Goal: Task Accomplishment & Management: Use online tool/utility

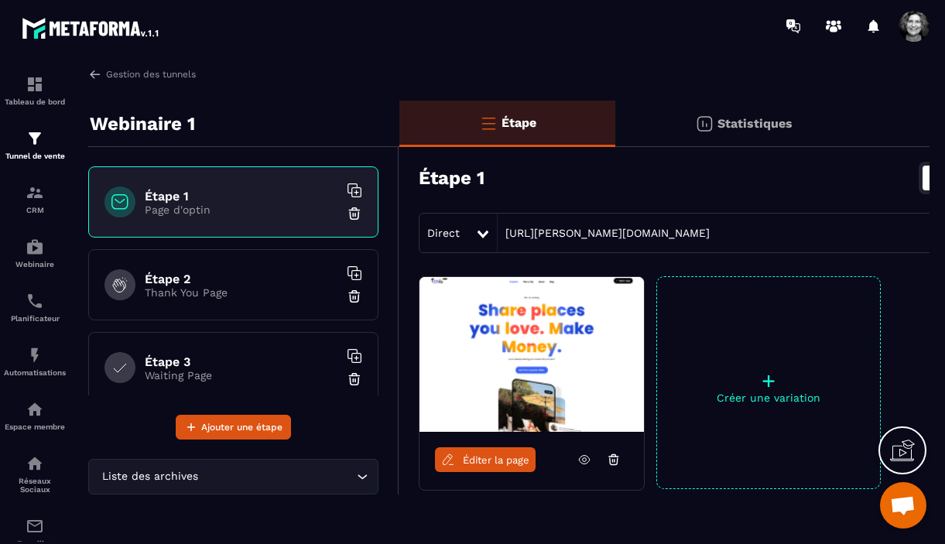
scroll to position [16157, 0]
click at [104, 71] on link "Gestion des tunnels" at bounding box center [142, 74] width 108 height 14
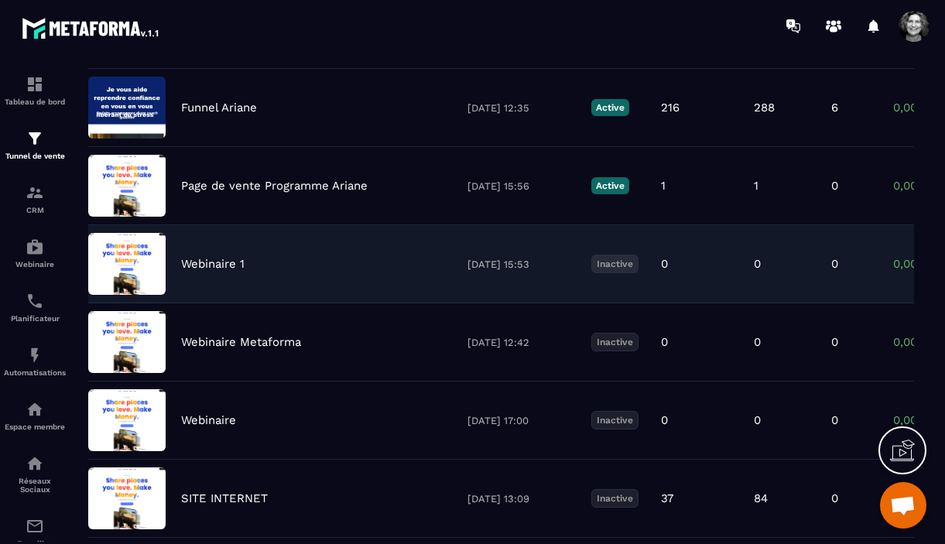
scroll to position [90, 0]
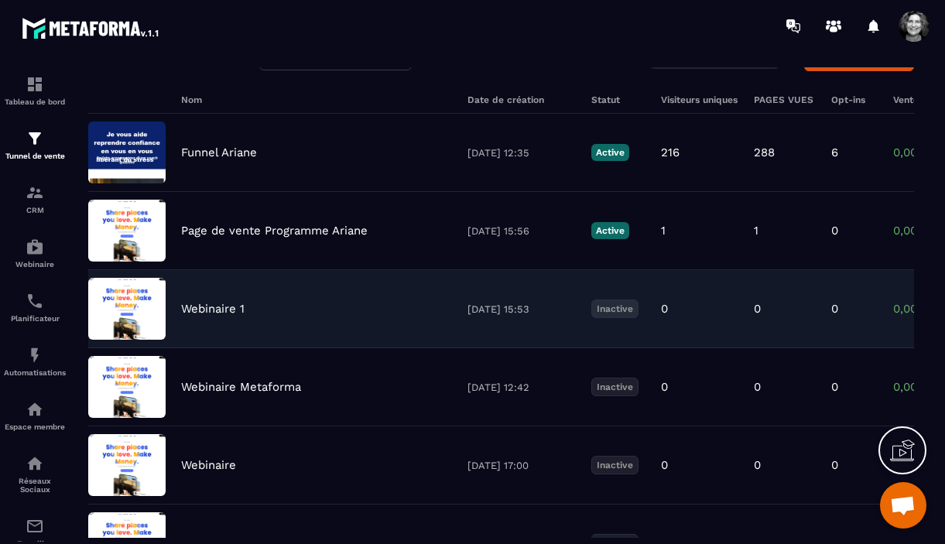
click at [287, 348] on div "Webinaire 1 20/08/2025 15:53 Inactive 0 0 0 0,00 € 0" at bounding box center [500, 387] width 825 height 78
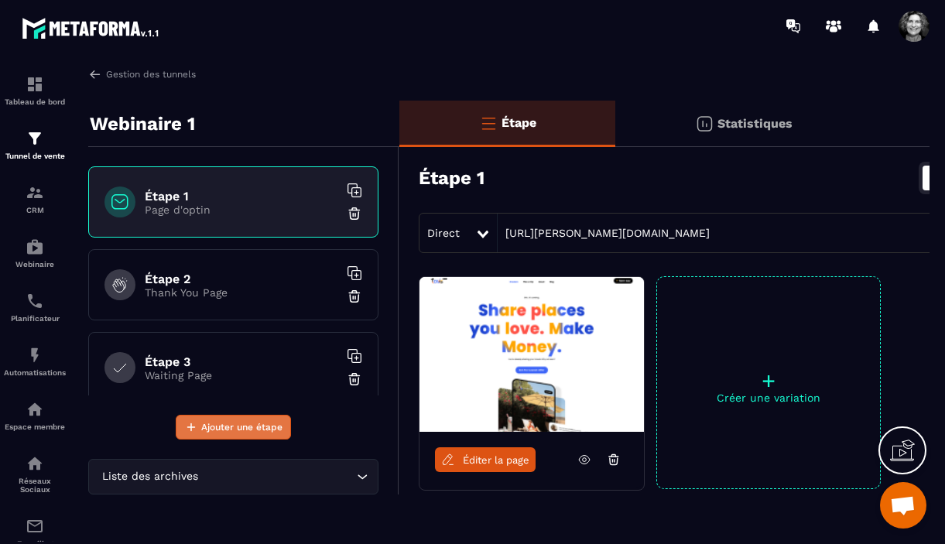
click at [229, 429] on span "Ajouter une étape" at bounding box center [241, 426] width 81 height 15
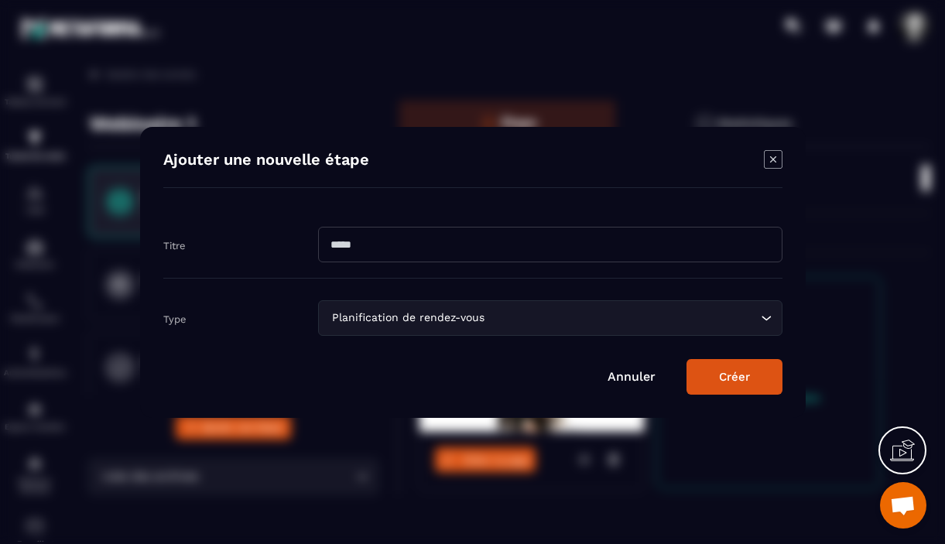
click at [432, 249] on input "Modal window" at bounding box center [550, 245] width 464 height 36
type input "**********"
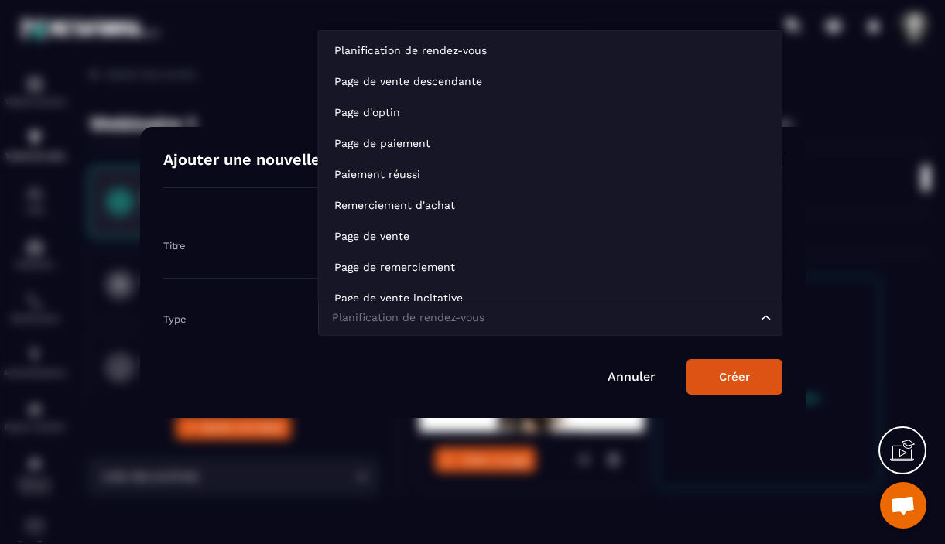
click at [764, 316] on icon "Search for option" at bounding box center [765, 317] width 15 height 15
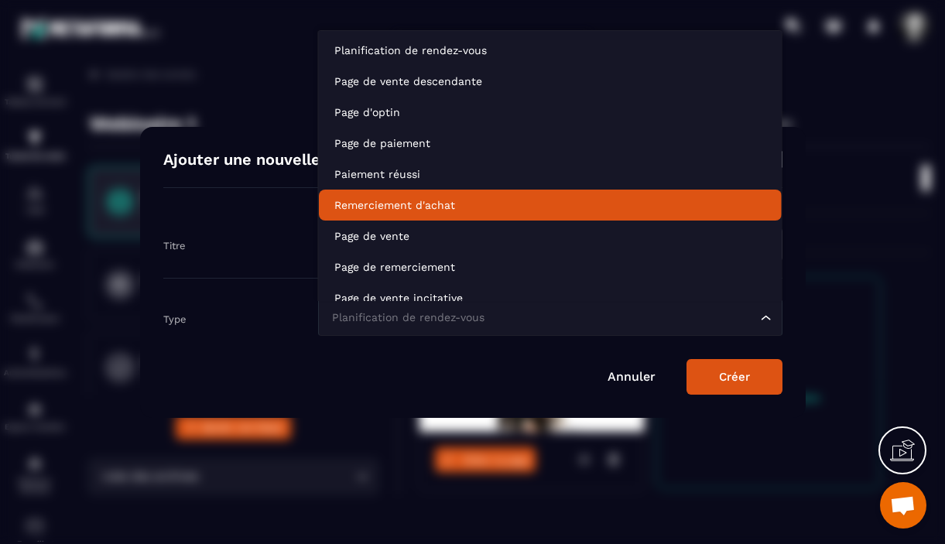
scroll to position [12, 0]
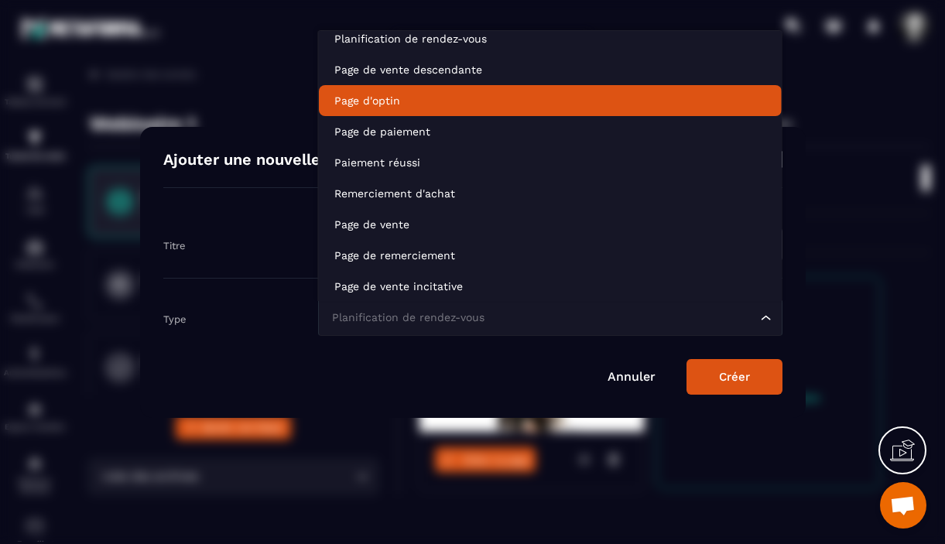
click at [535, 105] on p "Page d'optin" at bounding box center [550, 100] width 432 height 15
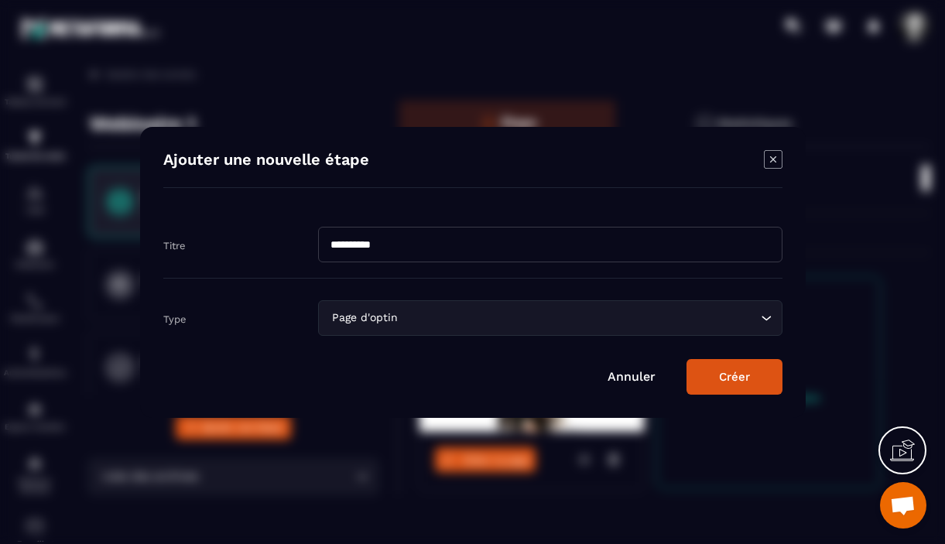
click at [726, 377] on button "Créer" at bounding box center [734, 377] width 96 height 36
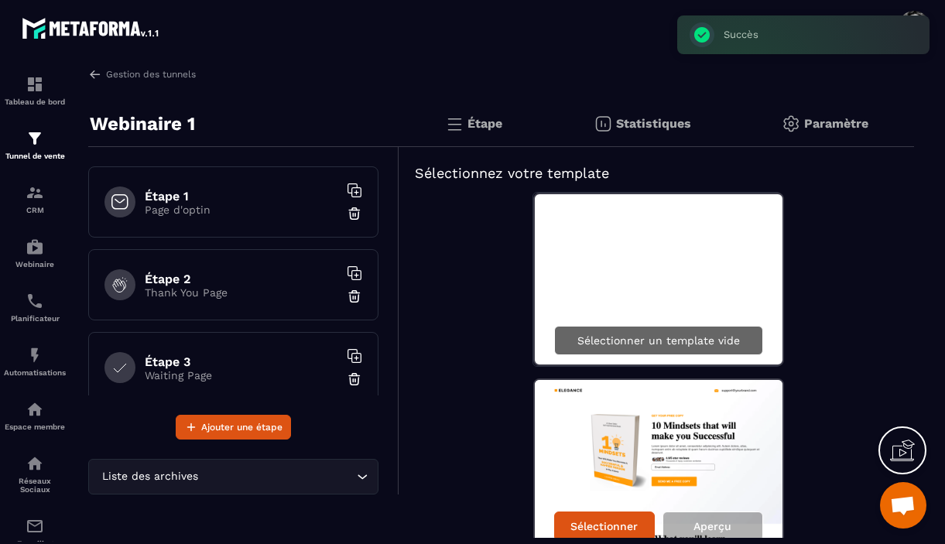
click at [685, 344] on p "Sélectionner un template vide" at bounding box center [658, 340] width 162 height 12
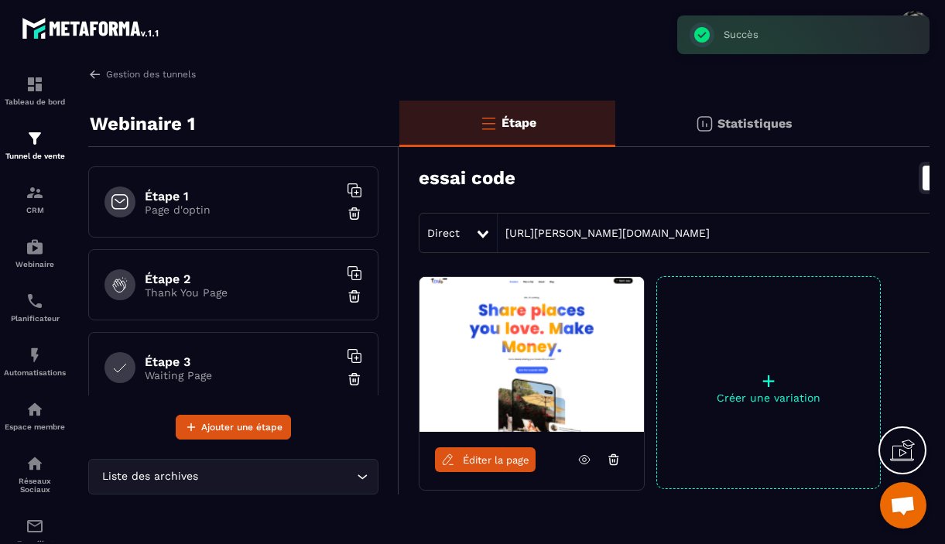
click at [490, 463] on span "Éditer la page" at bounding box center [496, 460] width 67 height 12
